Goal: Information Seeking & Learning: Learn about a topic

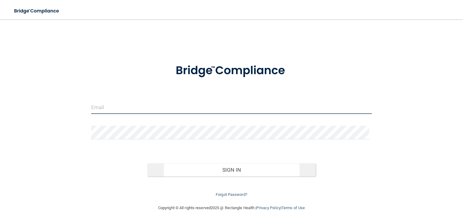
type input "[EMAIL_ADDRESS][DOMAIN_NAME]"
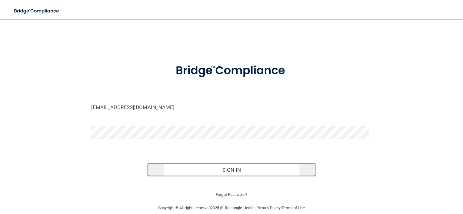
click at [232, 169] on button "Sign In" at bounding box center [231, 170] width 168 height 13
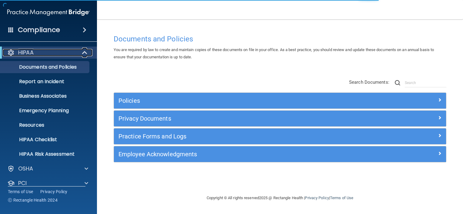
click at [88, 53] on div at bounding box center [85, 52] width 15 height 7
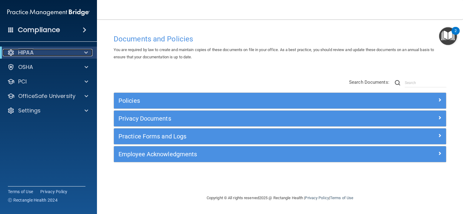
click at [63, 52] on div "HIPAA" at bounding box center [40, 52] width 75 height 7
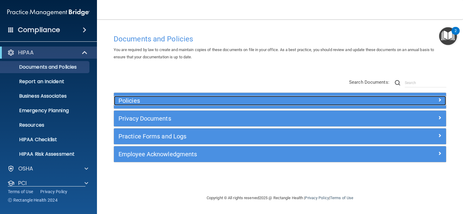
click at [128, 100] on h5 "Policies" at bounding box center [238, 101] width 240 height 7
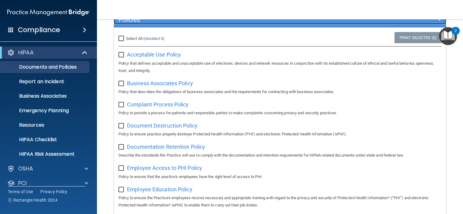
scroll to position [91, 0]
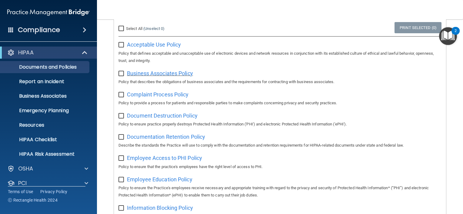
click at [151, 75] on span "Business Associates Policy" at bounding box center [160, 73] width 66 height 6
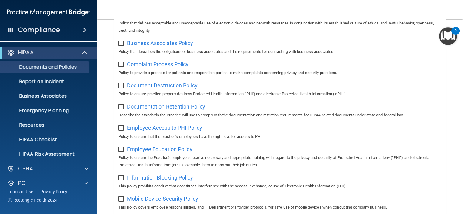
click at [170, 85] on span "Document Destruction Policy" at bounding box center [162, 85] width 71 height 6
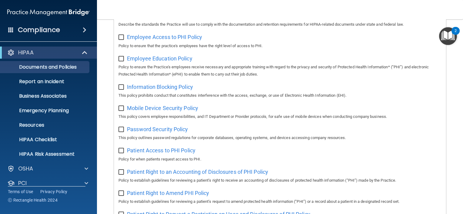
scroll to position [182, 0]
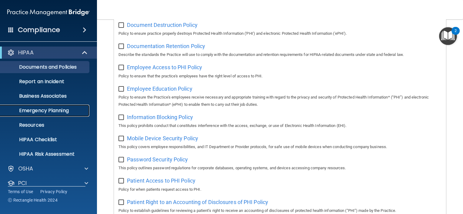
click at [59, 112] on p "Emergency Planning" at bounding box center [45, 111] width 83 height 6
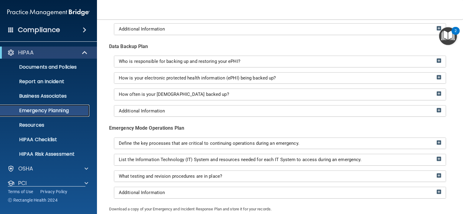
scroll to position [61, 0]
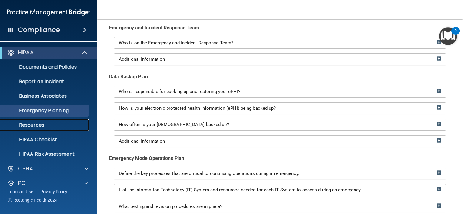
click at [46, 126] on p "Resources" at bounding box center [45, 125] width 83 height 6
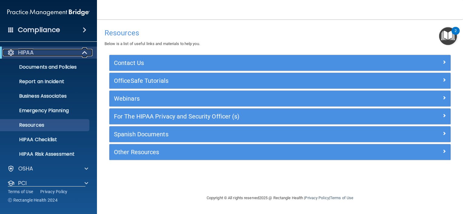
click at [81, 53] on div at bounding box center [85, 52] width 15 height 7
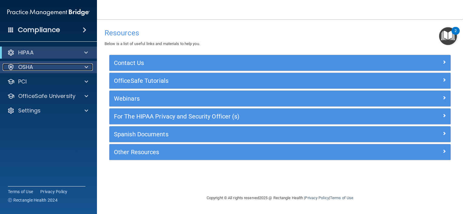
click at [80, 67] on div at bounding box center [85, 67] width 15 height 7
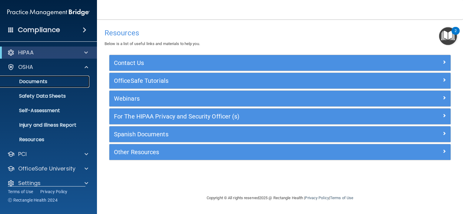
click at [67, 81] on p "Documents" at bounding box center [45, 82] width 83 height 6
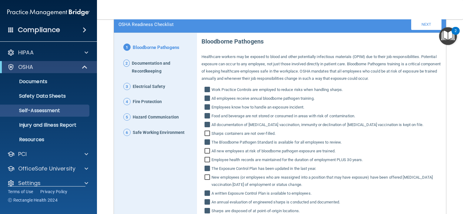
scroll to position [61, 0]
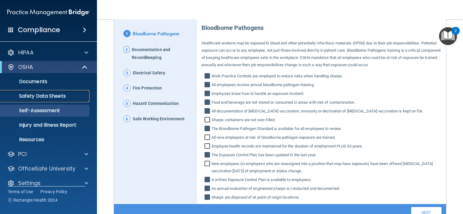
click at [64, 97] on p "Safety Data Sheets" at bounding box center [45, 96] width 83 height 6
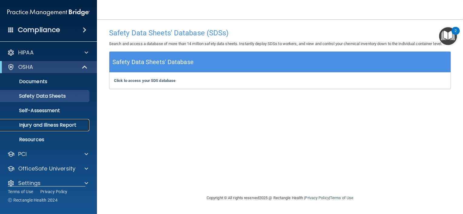
click at [63, 126] on p "Injury and Illness Report" at bounding box center [45, 125] width 83 height 6
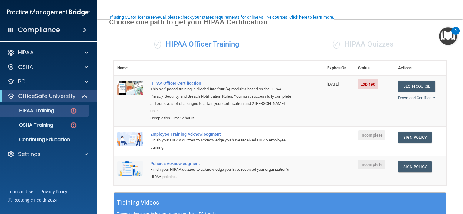
scroll to position [45, 0]
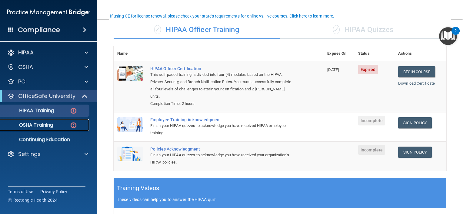
click at [47, 123] on p "OSHA Training" at bounding box center [28, 125] width 49 height 6
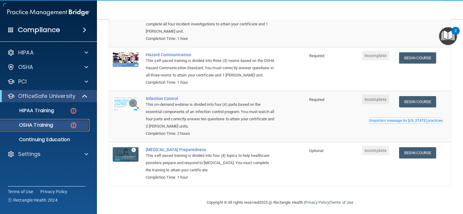
scroll to position [100, 0]
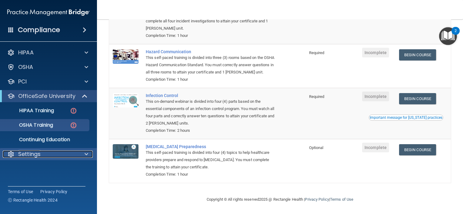
click at [46, 155] on div "Settings" at bounding box center [40, 154] width 75 height 7
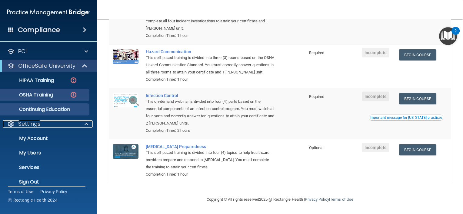
scroll to position [37, 0]
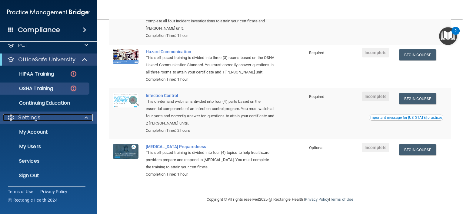
click at [63, 117] on div "Settings" at bounding box center [40, 117] width 75 height 7
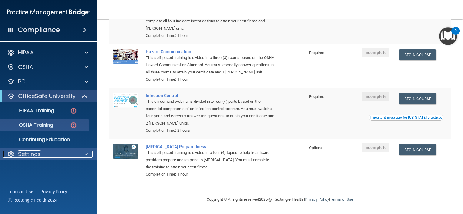
scroll to position [0, 0]
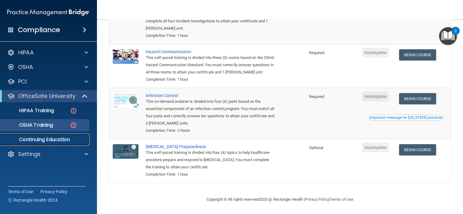
click at [53, 140] on p "Continuing Education" at bounding box center [45, 140] width 83 height 6
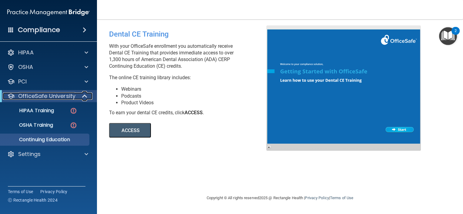
click at [58, 97] on p "OfficeSafe University" at bounding box center [46, 96] width 57 height 7
